Goal: Contribute content: Add original content to the website for others to see

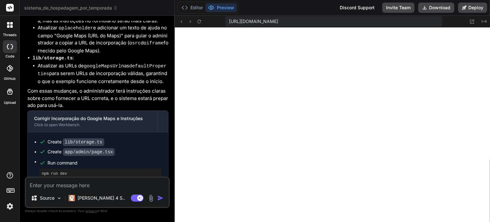
scroll to position [318, 0]
click at [109, 182] on textarea at bounding box center [97, 182] width 143 height 11
type textarea "R"
type textarea "x"
type textarea "Re"
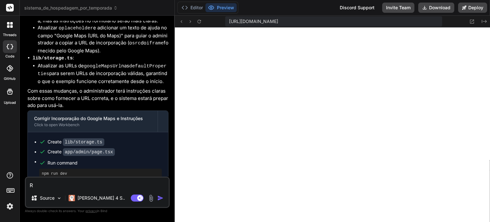
type textarea "x"
type textarea "Rem"
type textarea "x"
type textarea "Remo"
type textarea "x"
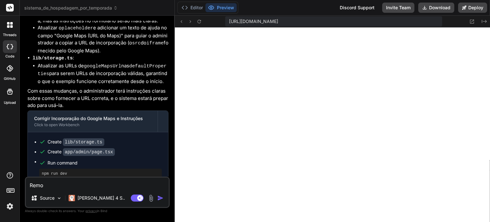
type textarea "Remoc"
type textarea "x"
type textarea "Remoca"
type textarea "x"
type textarea "Remoc"
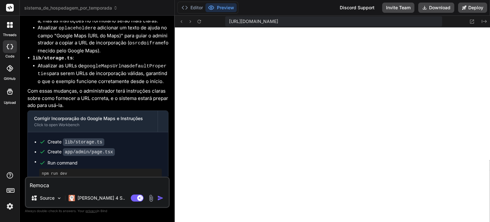
type textarea "x"
type textarea "Remo"
type textarea "x"
type textarea "Remov"
type textarea "x"
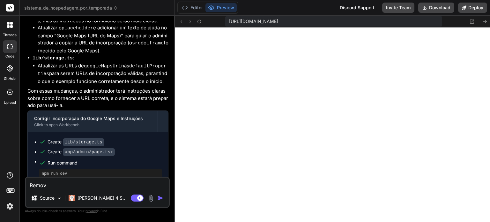
type textarea "Remova"
type textarea "x"
type textarea "Remova"
type textarea "x"
type textarea "Remova e"
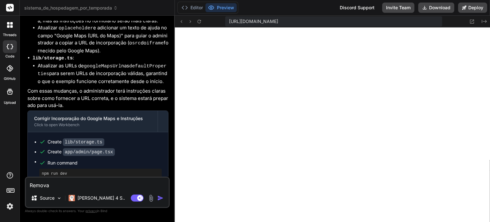
type textarea "x"
type textarea "Remova es"
type textarea "x"
type textarea "Remova ess"
type textarea "x"
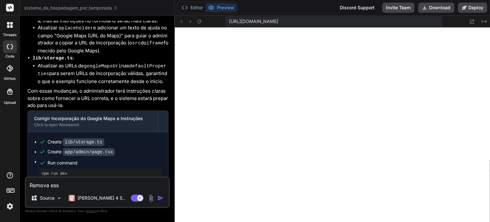
type textarea "Remova essa"
type textarea "x"
type textarea "Remova essa"
type textarea "x"
type textarea "Remova essa p"
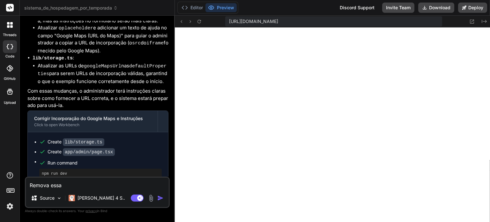
type textarea "x"
type textarea "Remova essa pa"
type textarea "x"
type textarea "Remova essa par"
type textarea "x"
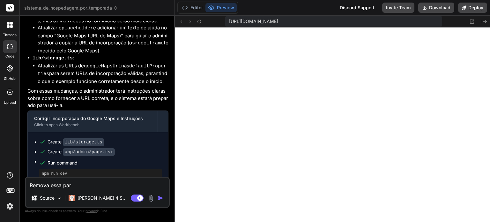
type textarea "Remova essa part"
type textarea "x"
type textarea "Remova essa parte"
type textarea "x"
type textarea "[DEMOGRAPHIC_DATA] essa parte:"
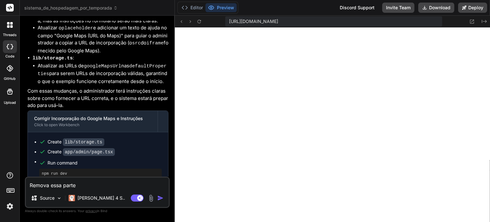
type textarea "x"
type textarea "[DEMOGRAPHIC_DATA] essa parte:"
type textarea "x"
paste textarea "500+ hóspedes satisfeitos 4.9 ★ ★ ★ ★ ★"
type textarea "Remova essa parte: 500+ hóspedes satisfeitos 4.9 ★ ★ ★ ★ ★"
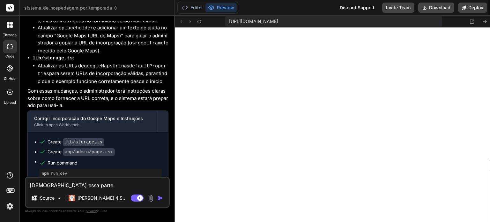
type textarea "x"
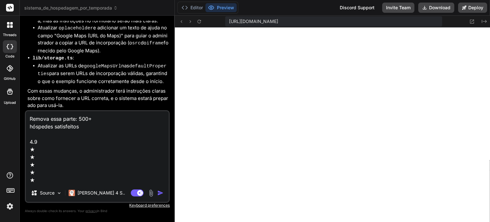
type textarea "Remova essa parte: 500+ hóspedes satisfeitos 4.9 ★ ★ ★ ★ ★""
type textarea "x"
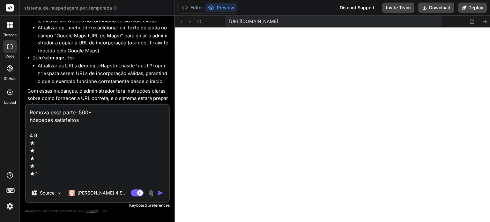
type textarea "Remova essa parte: 500+ hóspedes satisfeitos 4.9 ★ ★ ★ ★ ★""
type textarea "x"
click at [78, 112] on textarea "Remova essa parte: 500+ hóspedes satisfeitos 4.9 ★ ★ ★ ★ ★"" at bounding box center [97, 144] width 143 height 79
type textarea "Remova essa parte: "500+ hóspedes satisfeitos 4.9 ★ ★ ★ ★ ★""
type textarea "x"
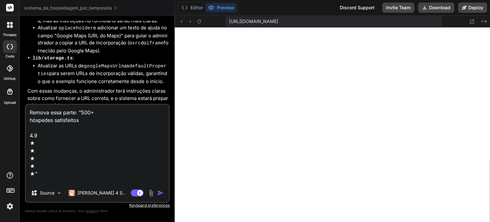
scroll to position [9, 0]
click at [52, 174] on textarea "Remova essa parte: "500+ hóspedes satisfeitos 4.9 ★ ★ ★ ★ ★"" at bounding box center [97, 144] width 143 height 79
type textarea "Remova essa parte: "500+ hóspedes satisfeitos 4.9 ★ ★ ★ ★ ★" R"
type textarea "x"
type textarea "Remova essa parte: "500+ hóspedes satisfeitos 4.9 ★ ★ ★ ★ ★" Re"
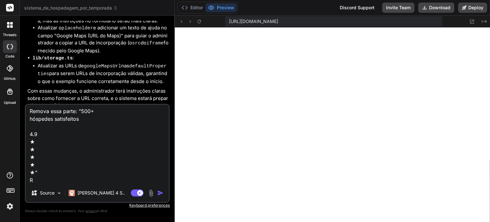
type textarea "x"
type textarea "Remova essa parte: "500+ hóspedes satisfeitos 4.9 ★ ★ ★ ★ ★" Rem"
type textarea "x"
type textarea "Remova essa parte: "500+ hóspedes satisfeitos 4.9 ★ ★ ★ ★ ★" Remo"
type textarea "x"
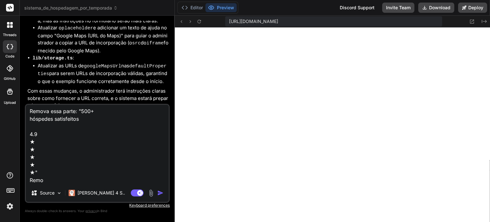
type textarea "Remova essa parte: "500+ hóspedes satisfeitos 4.9 ★ ★ ★ ★ ★" Remov"
type textarea "x"
type textarea "Remova essa parte: "500+ hóspedes satisfeitos 4.9 ★ ★ ★ ★ ★" Remova"
type textarea "x"
type textarea "Remova essa parte: "500+ hóspedes satisfeitos 4.9 ★ ★ ★ ★ ★" Remova"
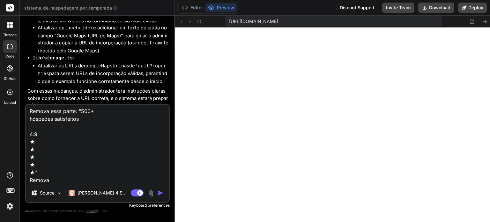
type textarea "x"
type textarea "Remova essa parte: "500+ hóspedes satisfeitos 4.9 ★ ★ ★ ★ ★" Remova o"
type textarea "x"
type textarea "Remova essa parte: "500+ hóspedes satisfeitos 4.9 ★ ★ ★ ★ ★" Remova o"
type textarea "x"
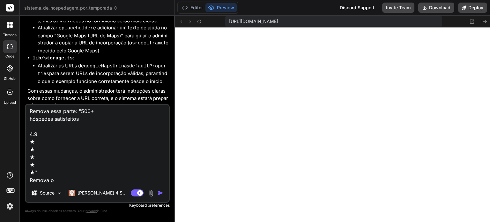
type textarea "Remova essa parte: "500+ hóspedes satisfeitos 4.9 ★ ★ ★ ★ ★" Remova o e"
type textarea "x"
type textarea "Remova essa parte: "500+ hóspedes satisfeitos 4.9 ★ ★ ★ ★ ★" Remova o e-"
type textarea "x"
type textarea "Remova essa parte: "500+ hóspedes satisfeitos 4.9 ★ ★ ★ ★ ★" Remova o e-m"
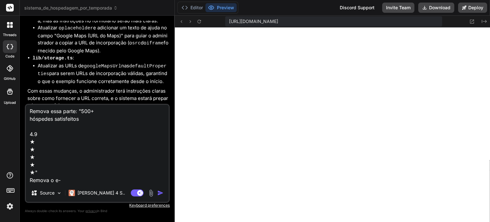
type textarea "x"
type textarea "Remova essa parte: "500+ hóspedes satisfeitos 4.9 ★ ★ ★ ★ ★" Remova o e-ma"
type textarea "x"
type textarea "Remova essa parte: "500+ hóspedes satisfeitos 4.9 ★ ★ ★ ★ ★" Remova o e-mai"
type textarea "x"
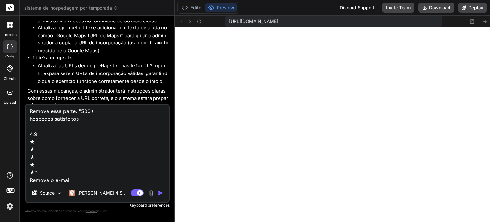
type textarea "Remova essa parte: "500+ hóspedes satisfeitos 4.9 ★ ★ ★ ★ ★" Remova o e-mail"
type textarea "x"
type textarea "Remova essa parte: "500+ hóspedes satisfeitos 4.9 ★ ★ ★ ★ ★" Remova o e-mail"
type textarea "x"
type textarea "Remova essa parte: "500+ hóspedes satisfeitos 4.9 ★ ★ ★ ★ ★" Remova o e-mail e"
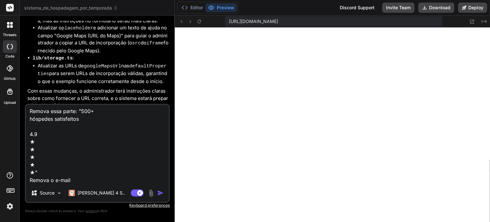
type textarea "x"
type textarea "Remova essa parte: "500+ hóspedes satisfeitos 4.9 ★ ★ ★ ★ ★" Remova o e-mail e"
type textarea "x"
type textarea "Remova essa parte: "500+ hóspedes satisfeitos 4.9 ★ ★ ★ ★ ★" Remova o e-mail e c"
type textarea "x"
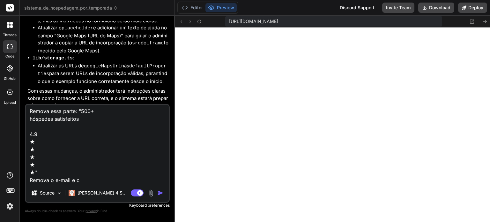
type textarea "Remova essa parte: "500+ hóspedes satisfeitos 4.9 ★ ★ ★ ★ ★" Remova o e-mail e …"
type textarea "x"
type textarea "Remova essa parte: "500+ hóspedes satisfeitos 4.9 ★ ★ ★ ★ ★" Remova o e-mail e …"
type textarea "x"
type textarea "Remova essa parte: "500+ hóspedes satisfeitos 4.9 ★ ★ ★ ★ ★" Remova o e-mail e …"
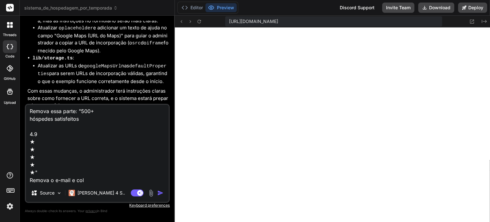
type textarea "x"
type textarea "Remova essa parte: "500+ hóspedes satisfeitos 4.9 ★ ★ ★ ★ ★" Remova o e-mail e …"
type textarea "x"
type textarea "Remova essa parte: "500+ hóspedes satisfeitos 4.9 ★ ★ ★ ★ ★" Remova o e-mail e …"
type textarea "x"
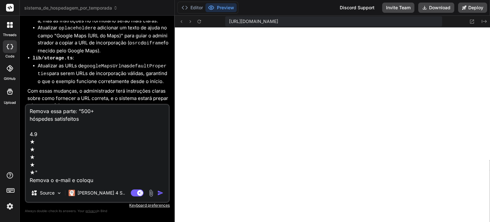
type textarea "Remova essa parte: "500+ hóspedes satisfeitos 4.9 ★ ★ ★ ★ ★" Remova o e-mail e …"
type textarea "x"
type textarea "Remova essa parte: "500+ hóspedes satisfeitos 4.9 ★ ★ ★ ★ ★" Remova o e-mail e …"
type textarea "x"
type textarea "Remova essa parte: "500+ hóspedes satisfeitos 4.9 ★ ★ ★ ★ ★" Remova o e-mail e …"
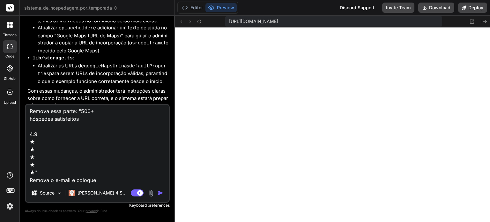
type textarea "x"
type textarea "Remova essa parte: "500+ hóspedes satisfeitos 4.9 ★ ★ ★ ★ ★" Remova o e-mail e …"
type textarea "x"
type textarea "Remova essa parte: "500+ hóspedes satisfeitos 4.9 ★ ★ ★ ★ ★" Remova o e-mail e …"
type textarea "x"
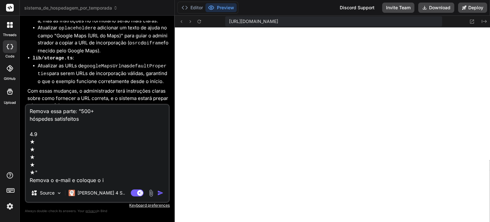
type textarea "Remova essa parte: "500+ hóspedes satisfeitos 4.9 ★ ★ ★ ★ ★" Remova o e-mail e …"
type textarea "x"
type textarea "Remova essa parte: "500+ hóspedes satisfeitos 4.9 ★ ★ ★ ★ ★" Remova o e-mail e …"
type textarea "x"
type textarea "Remova essa parte: "500+ hóspedes satisfeitos 4.9 ★ ★ ★ ★ ★" Remova o e-mail e …"
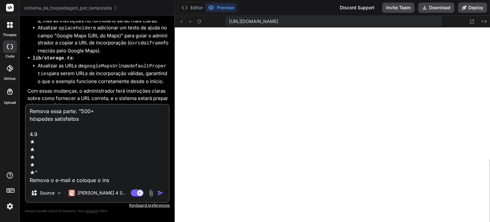
type textarea "x"
type textarea "Remova essa parte: "500+ hóspedes satisfeitos 4.9 ★ ★ ★ ★ ★" Remova o e-mail e …"
type textarea "x"
type textarea "Remova essa parte: "500+ hóspedes satisfeitos 4.9 ★ ★ ★ ★ ★" Remova o e-mail e …"
type textarea "x"
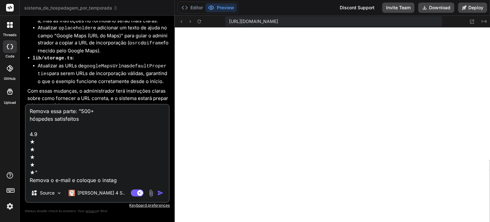
type textarea "Remova essa parte: "500+ hóspedes satisfeitos 4.9 ★ ★ ★ ★ ★" Remova o e-mail e …"
type textarea "x"
type textarea "Remova essa parte: "500+ hóspedes satisfeitos 4.9 ★ ★ ★ ★ ★" Remova o e-mail e …"
type textarea "x"
type textarea "Remova essa parte: "500+ hóspedes satisfeitos 4.9 ★ ★ ★ ★ ★" Remova o e-mail e …"
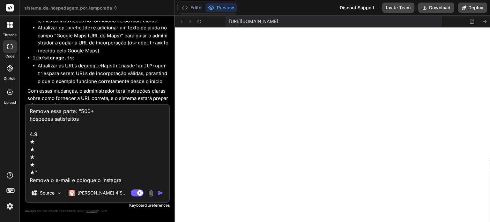
type textarea "x"
type textarea "Remova essa parte: "500+ hóspedes satisfeitos 4.9 ★ ★ ★ ★ ★" Remova o e-mail e …"
type textarea "x"
type textarea "Remova essa parte: "500+ hóspedes satisfeitos 4.9 ★ ★ ★ ★ ★" Remova o e-mail e …"
type textarea "x"
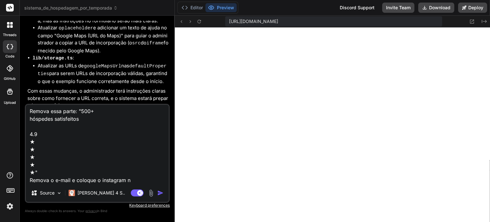
type textarea "Remova essa parte: "500+ hóspedes satisfeitos 4.9 ★ ★ ★ ★ ★" Remova o e-mail e …"
type textarea "x"
type textarea "Remova essa parte: "500+ hóspedes satisfeitos 4.9 ★ ★ ★ ★ ★" Remova o e-mail e …"
type textarea "x"
type textarea "Remova essa parte: "500+ hóspedes satisfeitos 4.9 ★ ★ ★ ★ ★" Remova o e-mail e …"
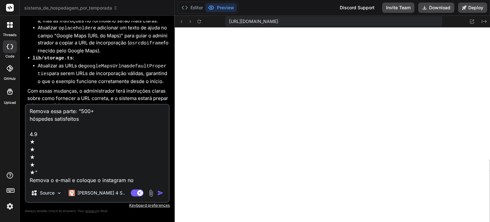
type textarea "x"
type textarea "Remova essa parte: "500+ hóspedes satisfeitos 4.9 ★ ★ ★ ★ ★" Remova o e-mail e …"
type textarea "x"
type textarea "Remova essa parte: "500+ hóspedes satisfeitos 4.9 ★ ★ ★ ★ ★" Remova o e-mail e …"
type textarea "x"
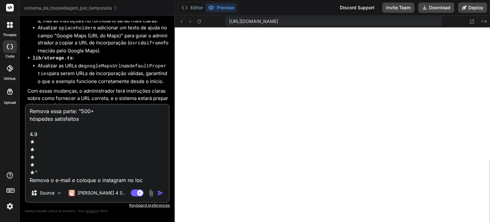
type textarea "Remova essa parte: "500+ hóspedes satisfeitos 4.9 ★ ★ ★ ★ ★" Remova o e-mail e …"
type textarea "x"
type textarea "Remova essa parte: "500+ hóspedes satisfeitos 4.9 ★ ★ ★ ★ ★" Remova o e-mail e …"
type textarea "x"
type textarea "Remova essa parte: "500+ hóspedes satisfeitos 4.9 ★ ★ ★ ★ ★" Remova o e-mail e …"
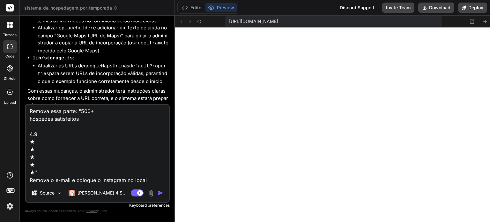
type textarea "x"
type textarea "Remova essa parte: "500+ hóspedes satisfeitos 4.9 ★ ★ ★ ★ ★" Remova o e-mail e …"
type textarea "x"
type textarea "Remova essa parte: "500+ hóspedes satisfeitos 4.9 ★ ★ ★ ★ ★" Remova o e-mail e …"
type textarea "x"
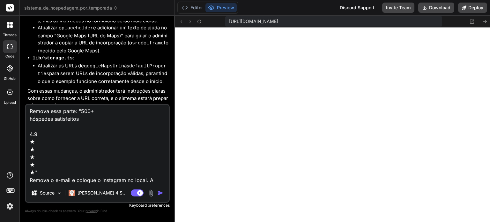
type textarea "Remova essa parte: "500+ hóspedes satisfeitos 4.9 ★ ★ ★ ★ ★" Remova o e-mail e …"
type textarea "x"
type textarea "Remova essa parte: "500+ hóspedes satisfeitos 4.9 ★ ★ ★ ★ ★" Remova o e-mail e …"
type textarea "x"
type textarea "Remova essa parte: "500+ hóspedes satisfeitos 4.9 ★ ★ ★ ★ ★" Remova o e-mail e …"
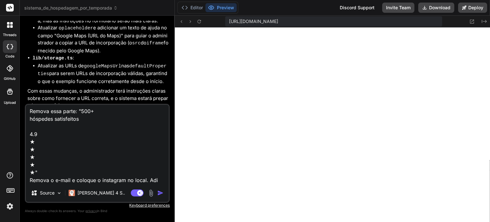
type textarea "x"
type textarea "Remova essa parte: "500+ hóspedes satisfeitos 4.9 ★ ★ ★ ★ ★" Remova o e-mail e …"
type textarea "x"
type textarea "Remova essa parte: "500+ hóspedes satisfeitos 4.9 ★ ★ ★ ★ ★" Remova o e-mail e …"
type textarea "x"
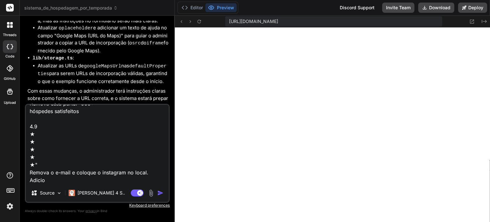
type textarea "Remova essa parte: "500+ hóspedes satisfeitos 4.9 ★ ★ ★ ★ ★" Remova o e-mail e …"
type textarea "x"
type textarea "Remova essa parte: "500+ hóspedes satisfeitos 4.9 ★ ★ ★ ★ ★" Remova o e-mail e …"
type textarea "x"
type textarea "Remova essa parte: "500+ hóspedes satisfeitos 4.9 ★ ★ ★ ★ ★" Remova o e-mail e …"
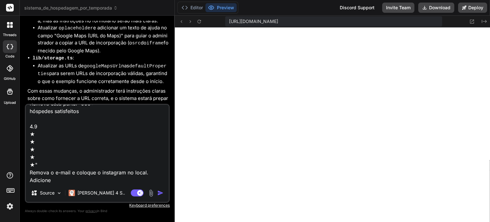
type textarea "x"
type textarea "Remova essa parte: "500+ hóspedes satisfeitos 4.9 ★ ★ ★ ★ ★" Remova o e-mail e …"
type textarea "x"
type textarea "Remova essa parte: "500+ hóspedes satisfeitos 4.9 ★ ★ ★ ★ ★" Remova o e-mail e …"
type textarea "x"
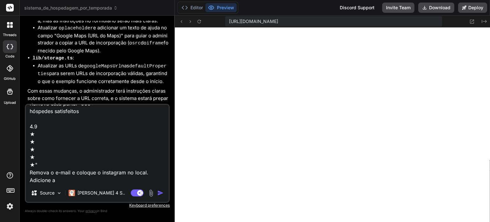
type textarea "Remova essa parte: "500+ hóspedes satisfeitos 4.9 ★ ★ ★ ★ ★" Remova o e-mail e …"
type textarea "x"
type textarea "Remova essa parte: "500+ hóspedes satisfeitos 4.9 ★ ★ ★ ★ ★" Remova o e-mail e …"
type textarea "x"
type textarea "Remova essa parte: "500+ hóspedes satisfeitos 4.9 ★ ★ ★ ★ ★" Remova o e-mail e …"
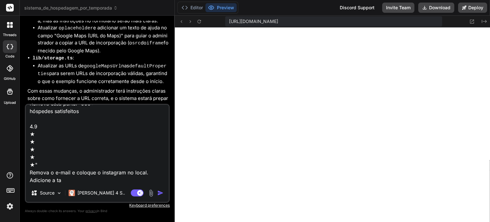
type textarea "x"
type textarea "Remova essa parte: "500+ hóspedes satisfeitos 4.9 ★ ★ ★ ★ ★" Remova o e-mail e …"
type textarea "x"
type textarea "Remova essa parte: "500+ hóspedes satisfeitos 4.9 ★ ★ ★ ★ ★" Remova o e-mail e …"
type textarea "x"
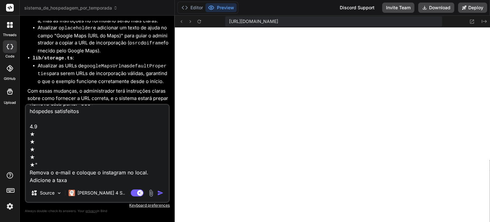
type textarea "Remova essa parte: "500+ hóspedes satisfeitos 4.9 ★ ★ ★ ★ ★" Remova o e-mail e …"
type textarea "x"
type textarea "Remova essa parte: "500+ hóspedes satisfeitos 4.9 ★ ★ ★ ★ ★" Remova o e-mail e …"
type textarea "x"
type textarea "Remova essa parte: "500+ hóspedes satisfeitos 4.9 ★ ★ ★ ★ ★" Remova o e-mail e …"
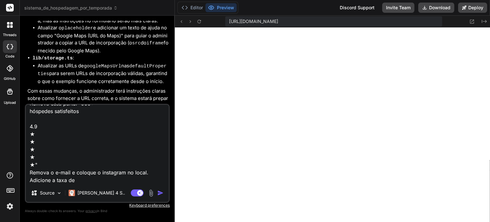
type textarea "x"
type textarea "Remova essa parte: "500+ hóspedes satisfeitos 4.9 ★ ★ ★ ★ ★" Remova o e-mail e …"
type textarea "x"
type textarea "Remova essa parte: "500+ hóspedes satisfeitos 4.9 ★ ★ ★ ★ ★" Remova o e-mail e …"
type textarea "x"
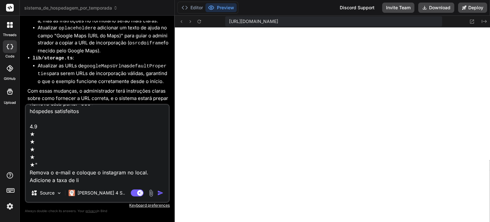
type textarea "Remova essa parte: "500+ hóspedes satisfeitos 4.9 ★ ★ ★ ★ ★" Remova o e-mail e …"
type textarea "x"
type textarea "Remova essa parte: "500+ hóspedes satisfeitos 4.9 ★ ★ ★ ★ ★" Remova o e-mail e …"
type textarea "x"
type textarea "Remova essa parte: "500+ hóspedes satisfeitos 4.9 ★ ★ ★ ★ ★" Remova o e-mail e …"
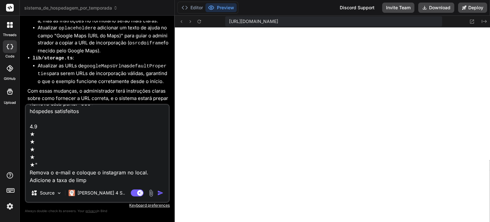
type textarea "x"
type textarea "Remova essa parte: "500+ hóspedes satisfeitos 4.9 ★ ★ ★ ★ ★" Remova o e-mail e …"
type textarea "x"
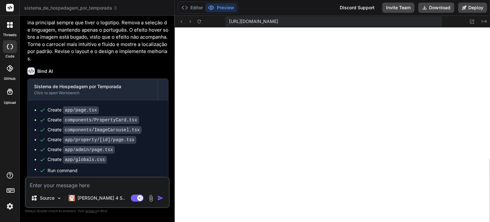
scroll to position [1213, 0]
click at [196, 10] on button "Editor" at bounding box center [192, 7] width 26 height 9
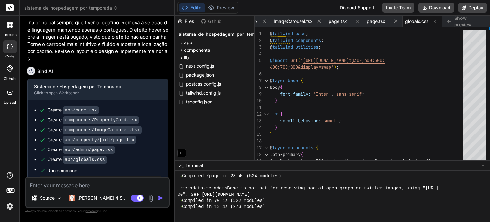
scroll to position [1335, 0]
click at [7, 207] on img at bounding box center [9, 206] width 11 height 11
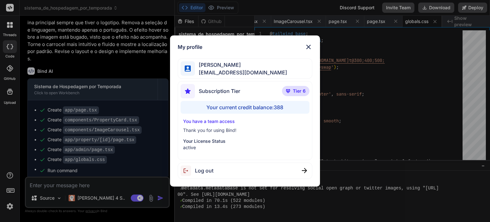
click at [7, 207] on div "My profile [PERSON_NAME] [EMAIL_ADDRESS][DOMAIN_NAME] Subscription Tier Tier 6 …" at bounding box center [245, 111] width 490 height 222
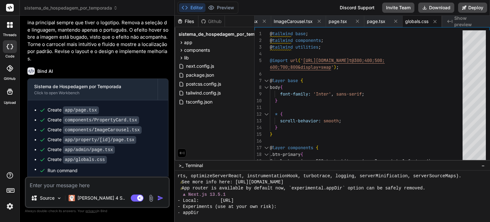
scroll to position [1335, 0]
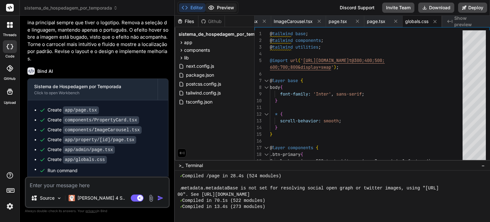
click at [222, 7] on button "Preview" at bounding box center [220, 7] width 31 height 9
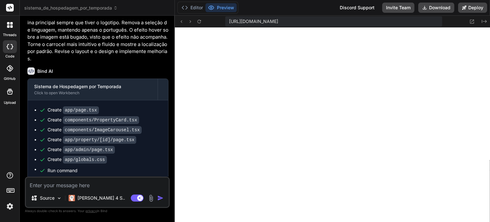
scroll to position [2486, 0]
click at [473, 21] on icon at bounding box center [471, 21] width 5 height 5
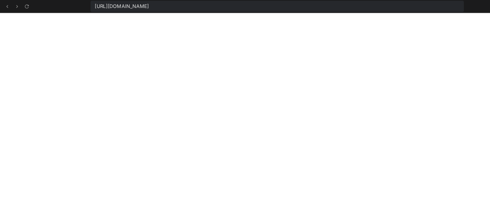
scroll to position [2817, 0]
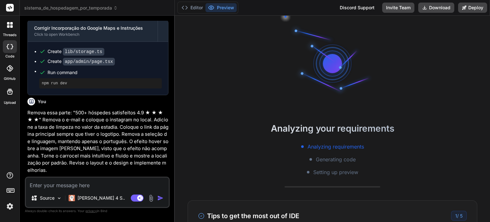
scroll to position [928, 0]
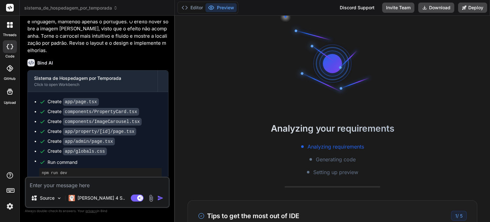
type textarea "x"
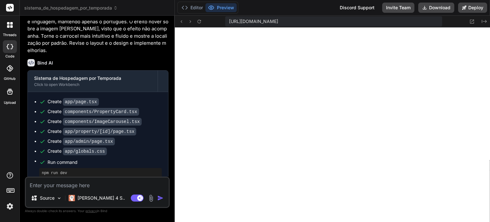
scroll to position [318, 0]
